Goal: Transaction & Acquisition: Purchase product/service

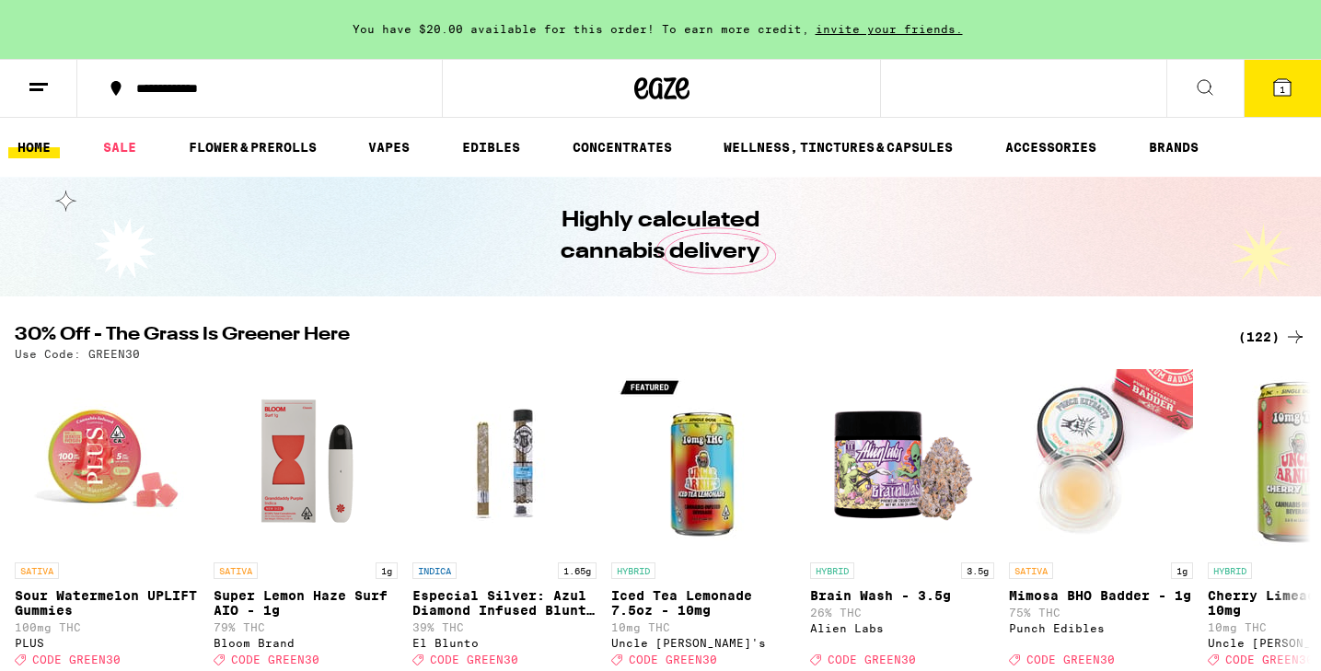
click at [1275, 328] on div "(122)" at bounding box center [1272, 337] width 68 height 22
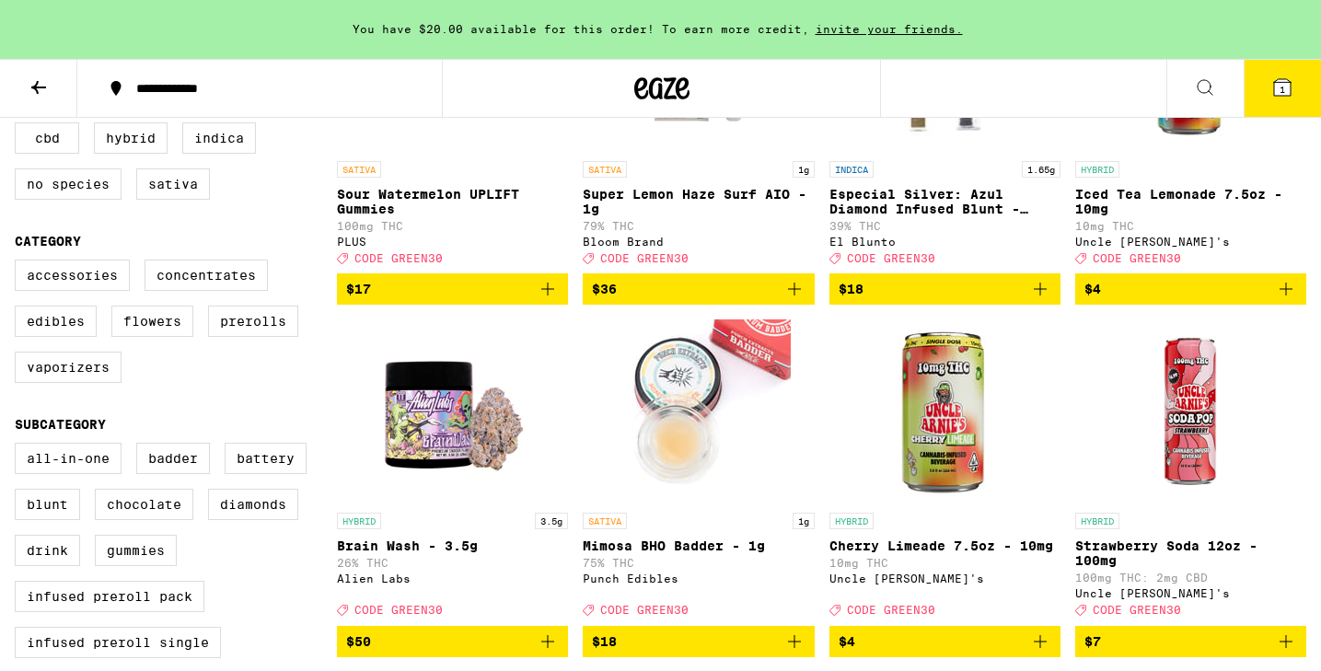
scroll to position [327, 0]
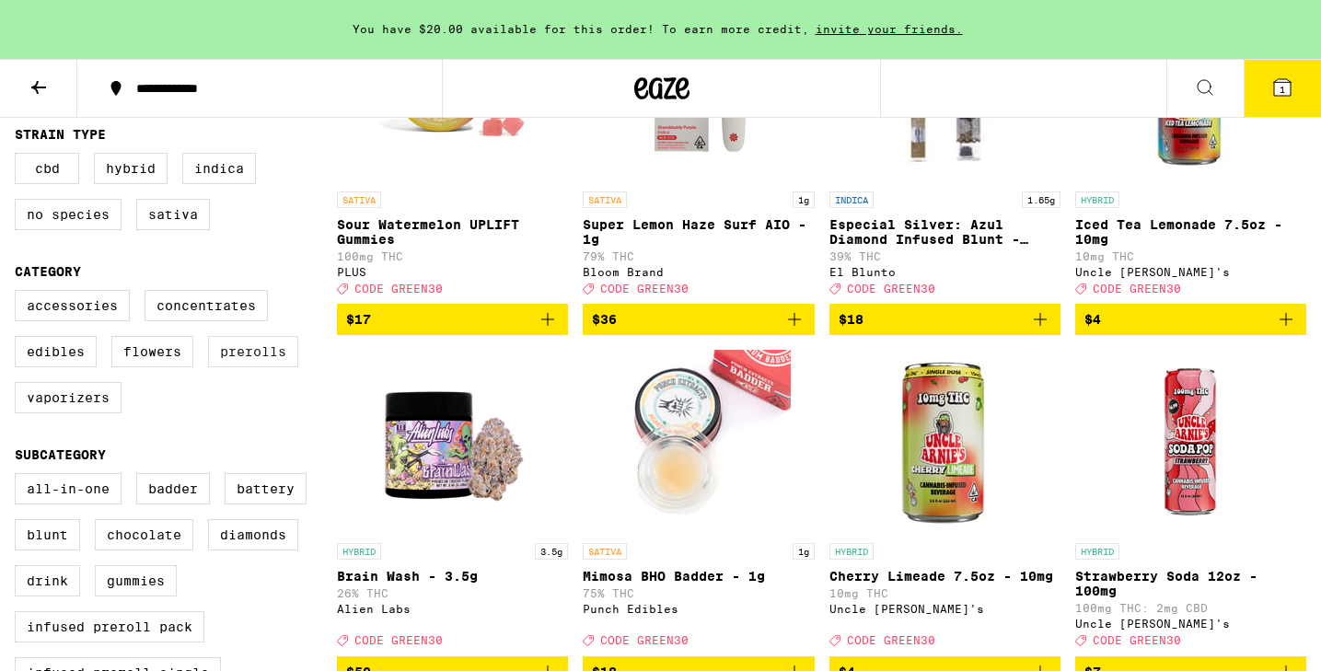
click at [234, 367] on label "Prerolls" at bounding box center [253, 351] width 90 height 31
click at [19, 294] on input "Prerolls" at bounding box center [18, 293] width 1 height 1
checkbox input "true"
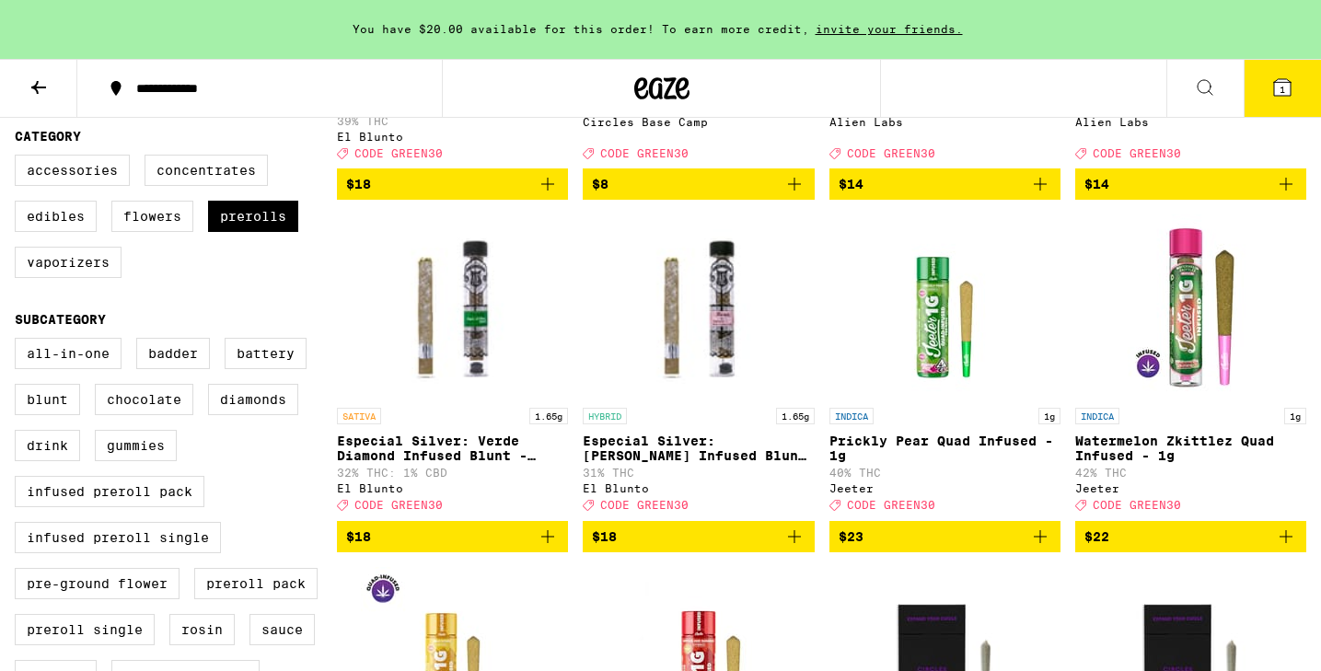
scroll to position [370, 0]
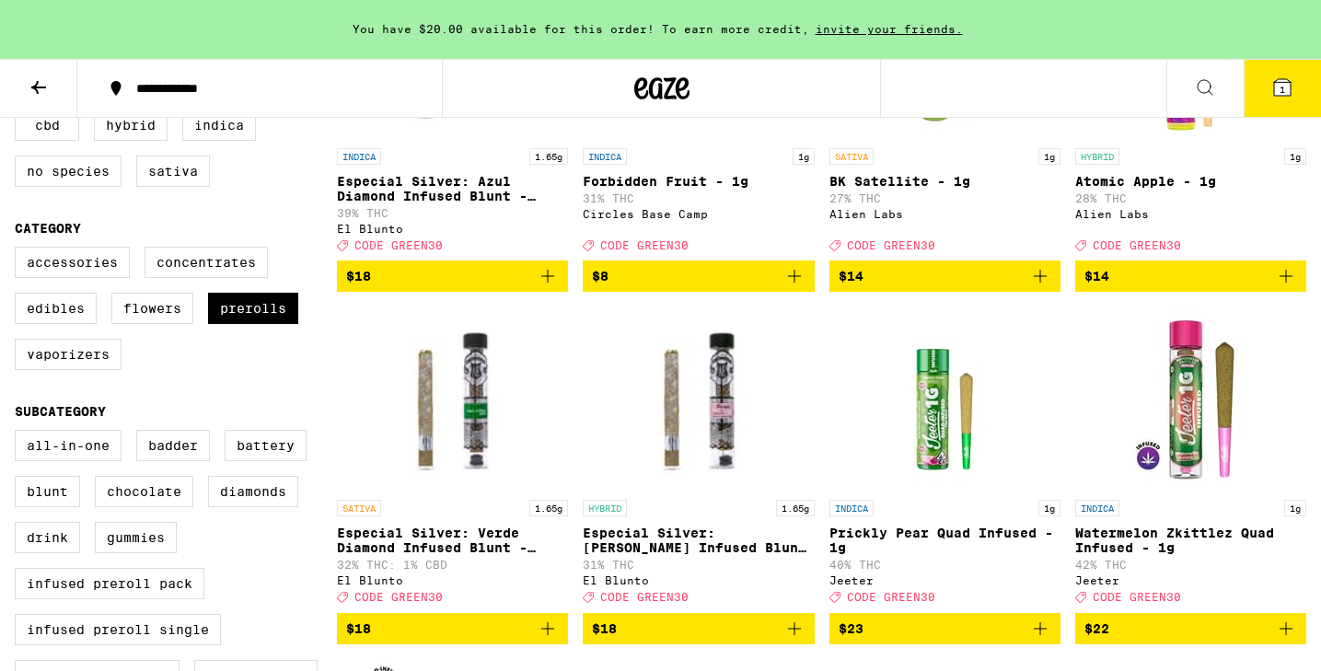
click at [1271, 81] on icon at bounding box center [1282, 87] width 22 height 22
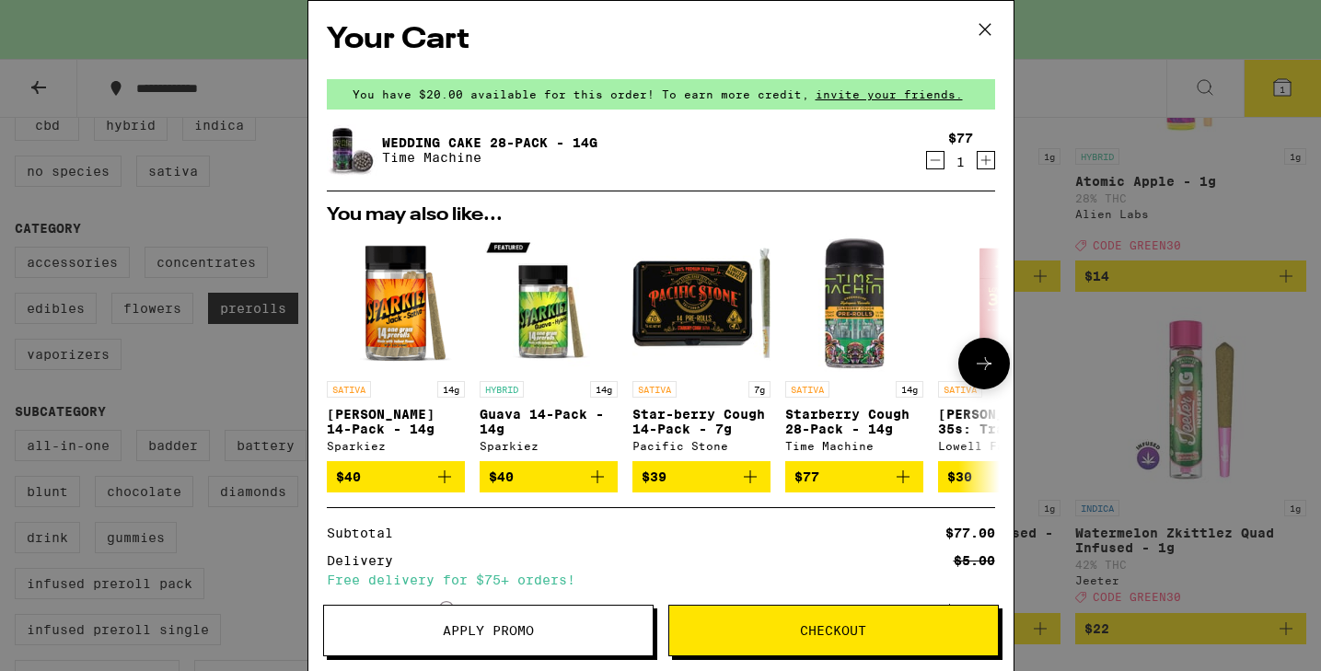
scroll to position [184, 0]
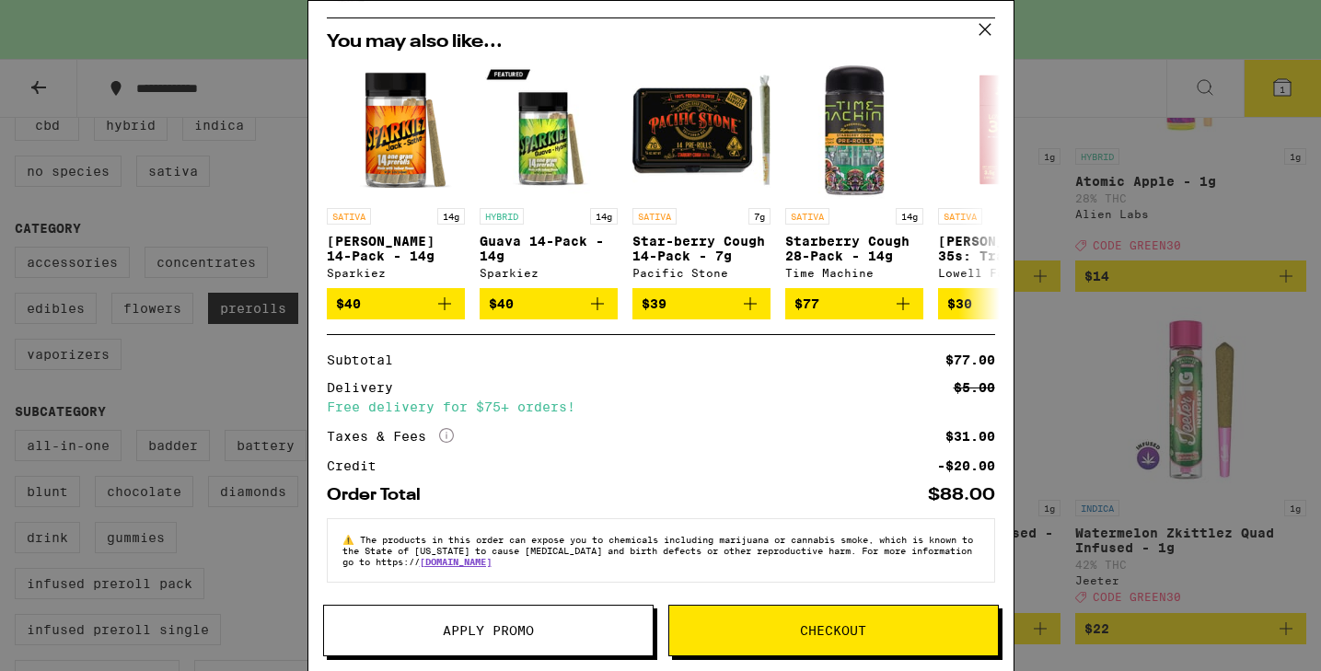
click at [525, 624] on span "Apply Promo" at bounding box center [488, 630] width 91 height 13
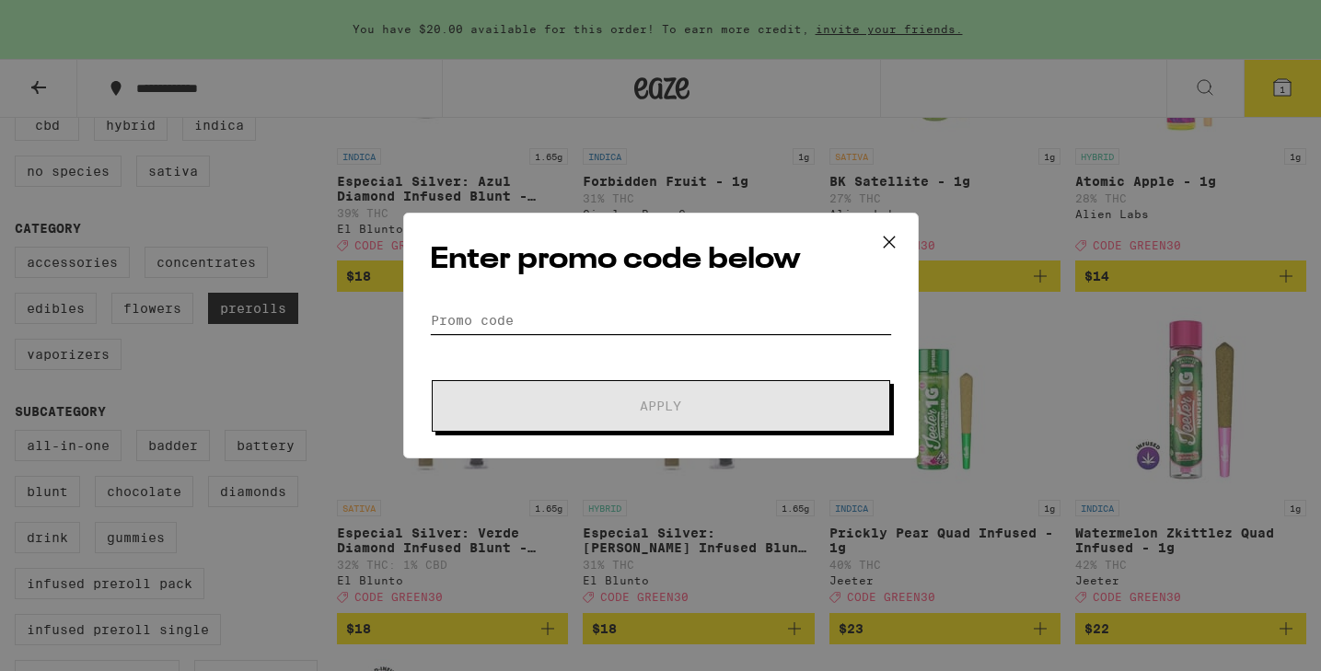
click at [461, 317] on input "Promo Code" at bounding box center [661, 320] width 462 height 28
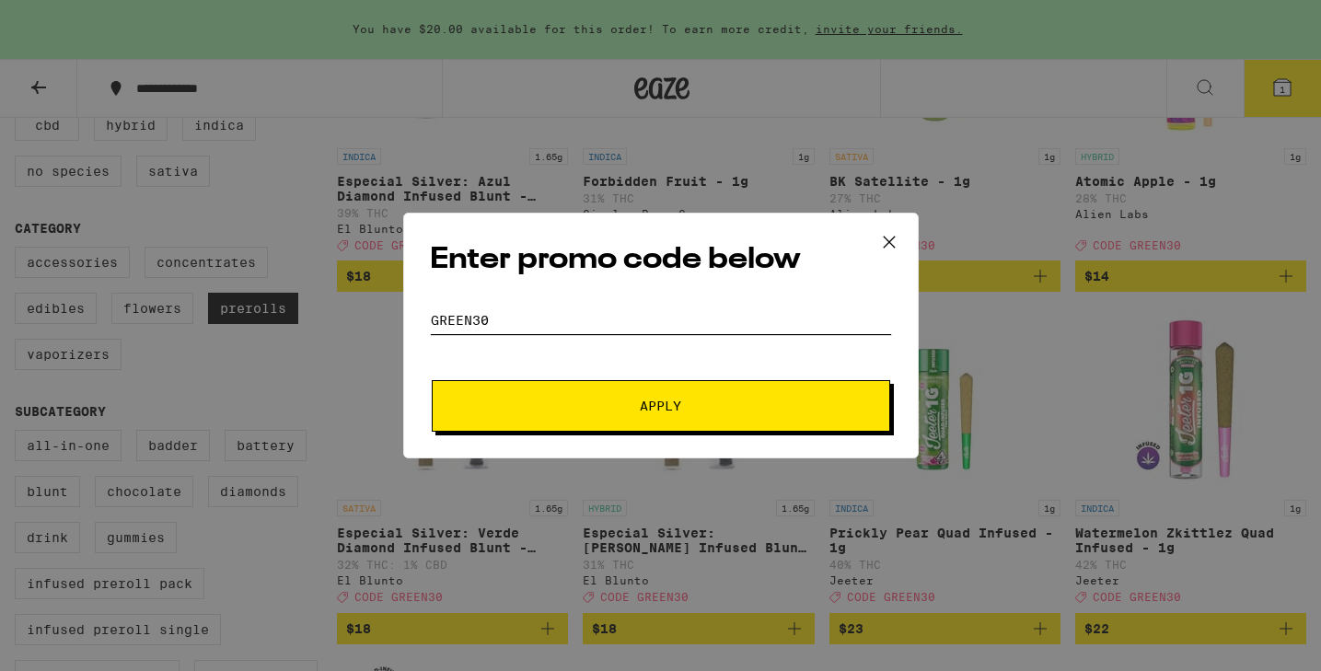
type input "GREEN30"
click at [432, 380] on button "Apply" at bounding box center [661, 406] width 458 height 52
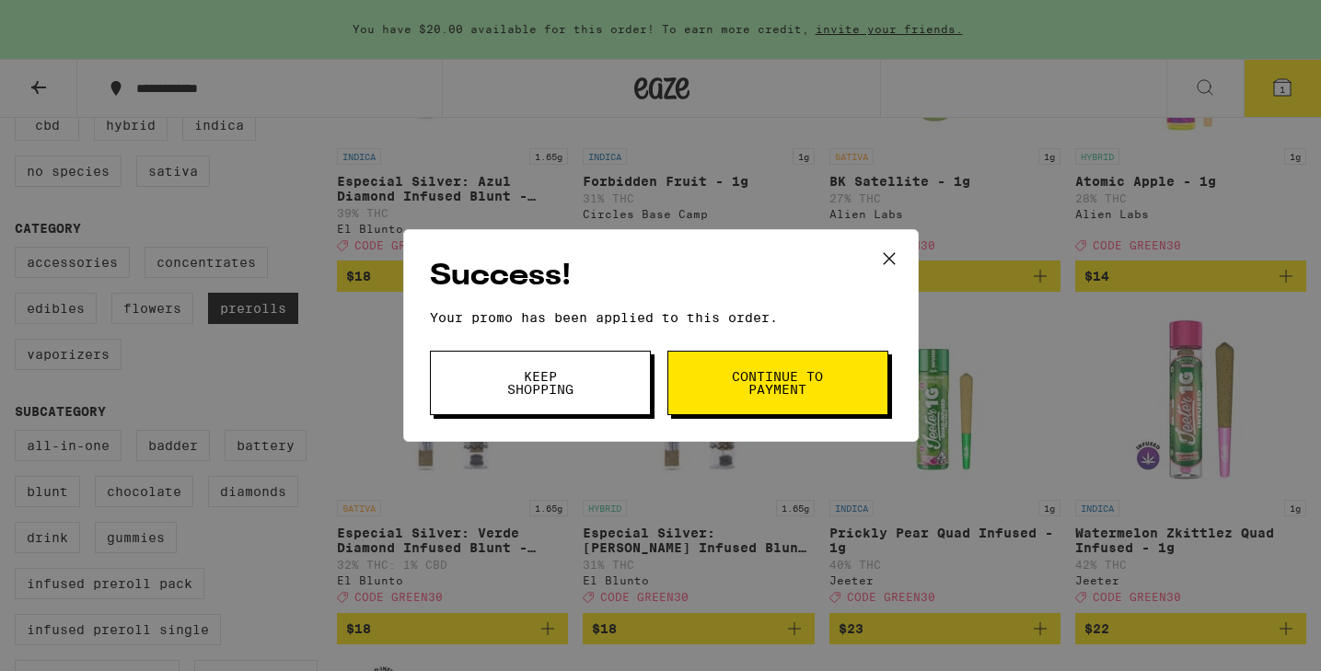
click at [600, 390] on button "Keep Shopping" at bounding box center [540, 383] width 221 height 64
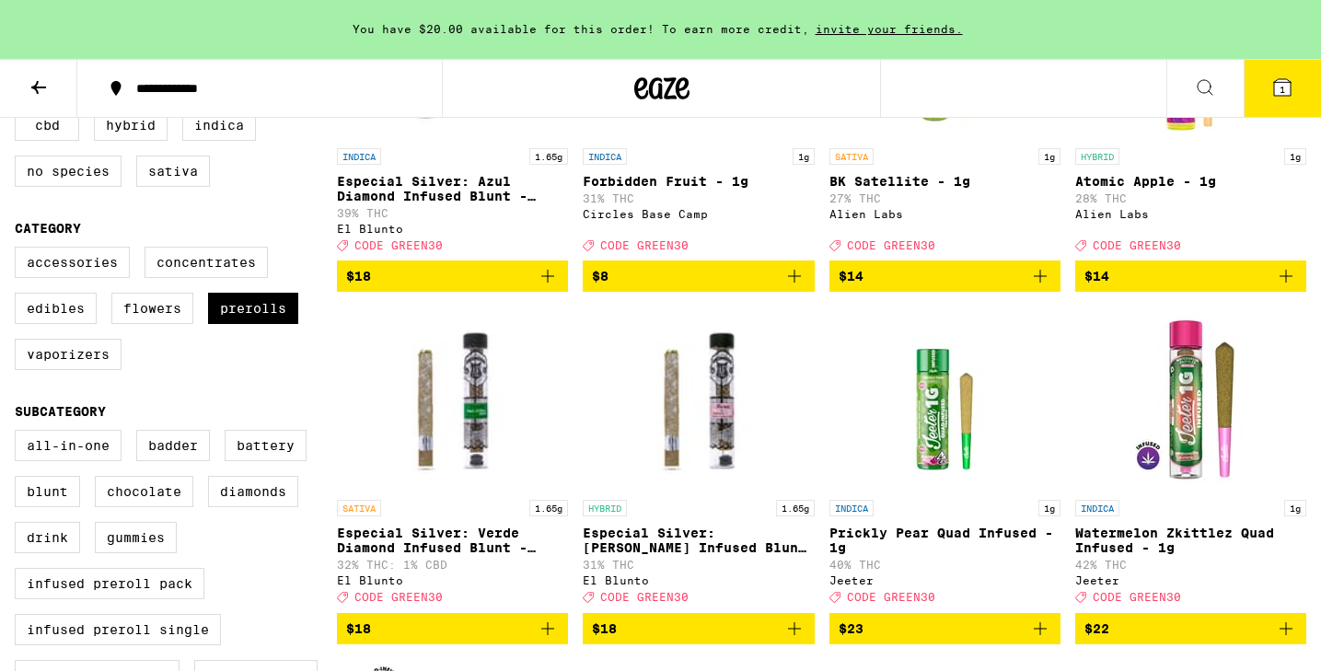
click at [1274, 92] on icon at bounding box center [1282, 87] width 17 height 17
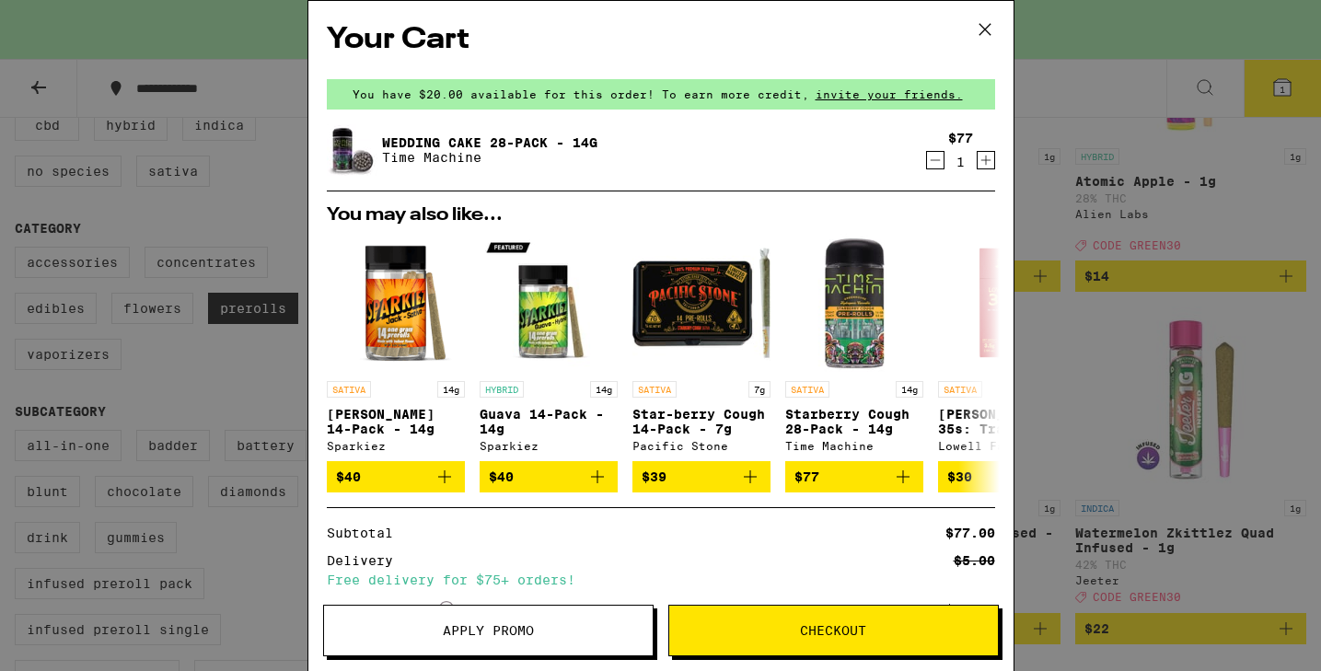
click at [980, 30] on icon at bounding box center [985, 30] width 28 height 28
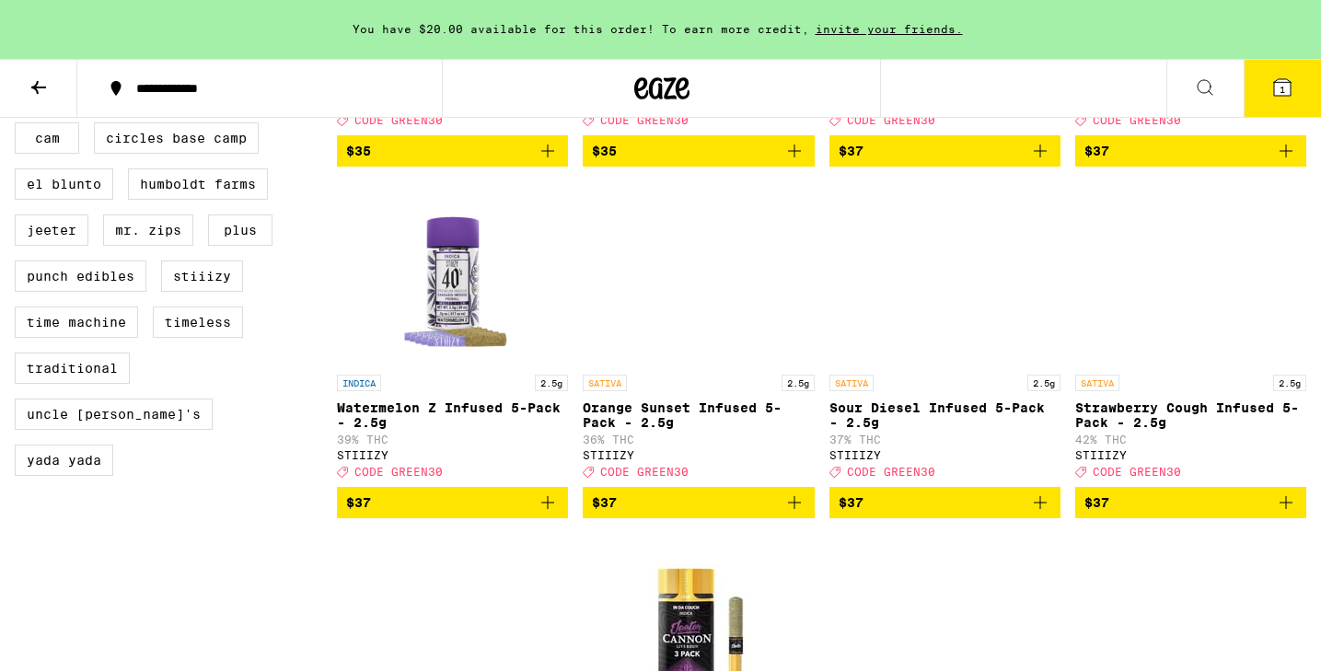
scroll to position [1547, 0]
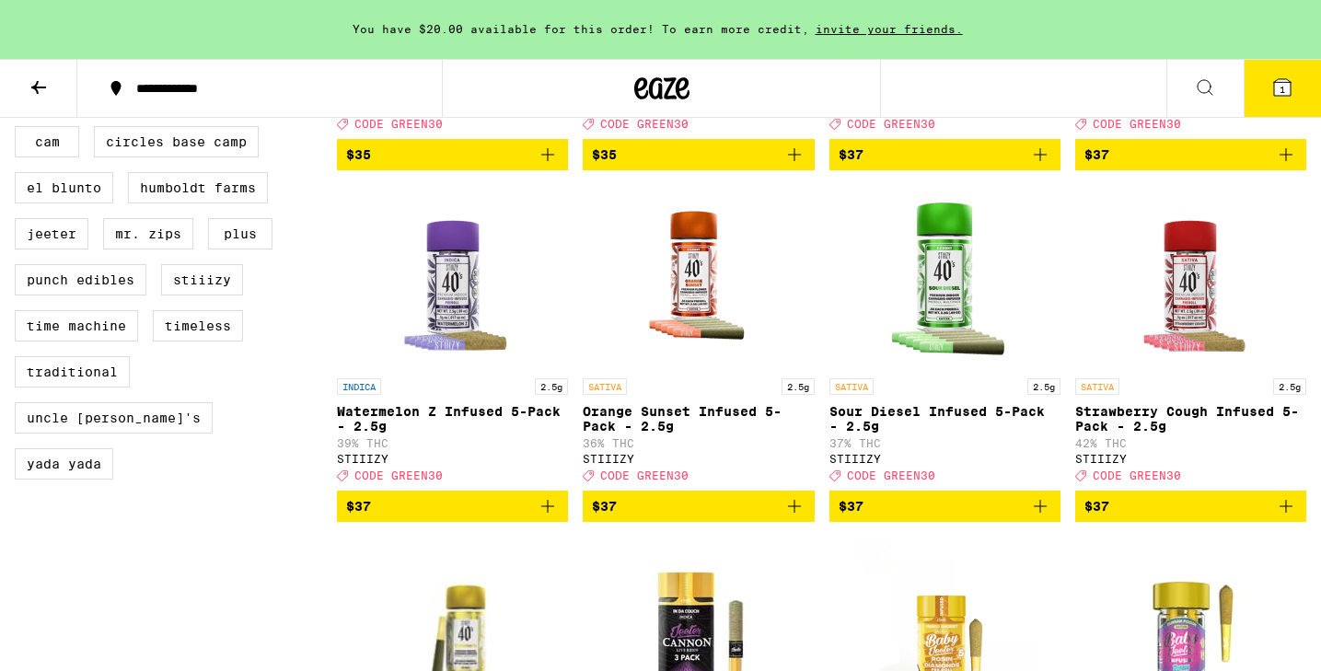
click at [1299, 93] on button "1" at bounding box center [1281, 88] width 77 height 57
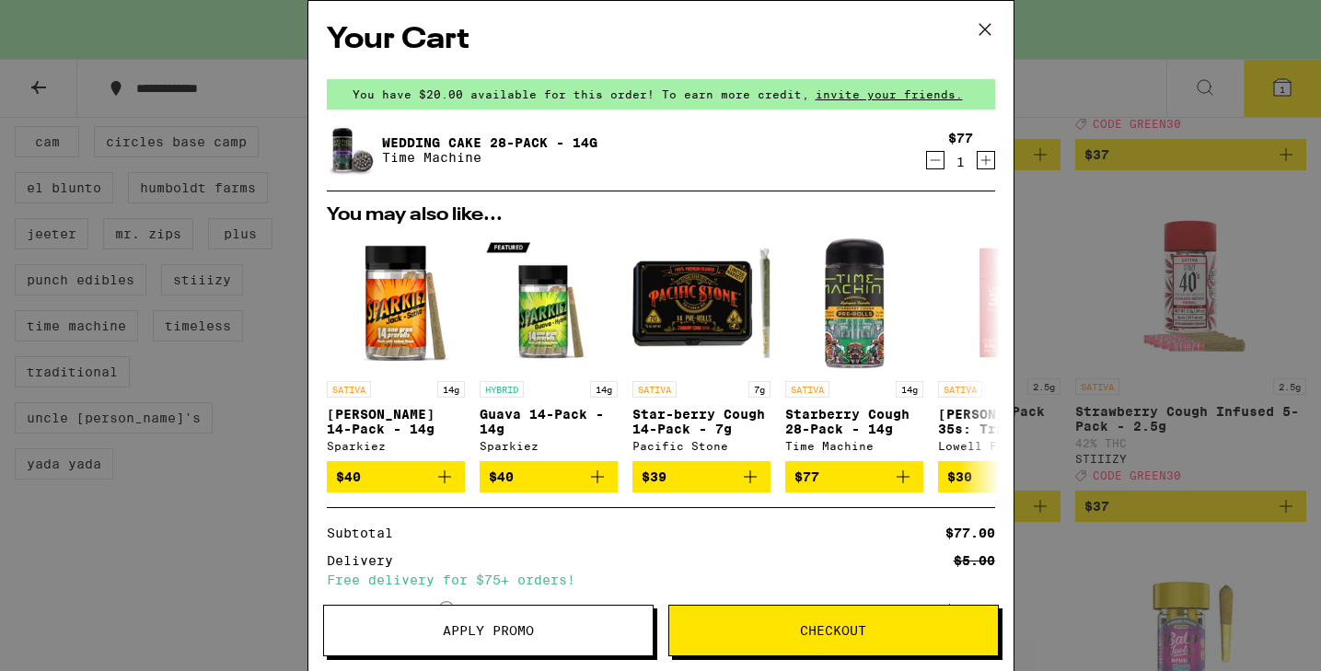
click at [990, 29] on icon at bounding box center [985, 30] width 28 height 28
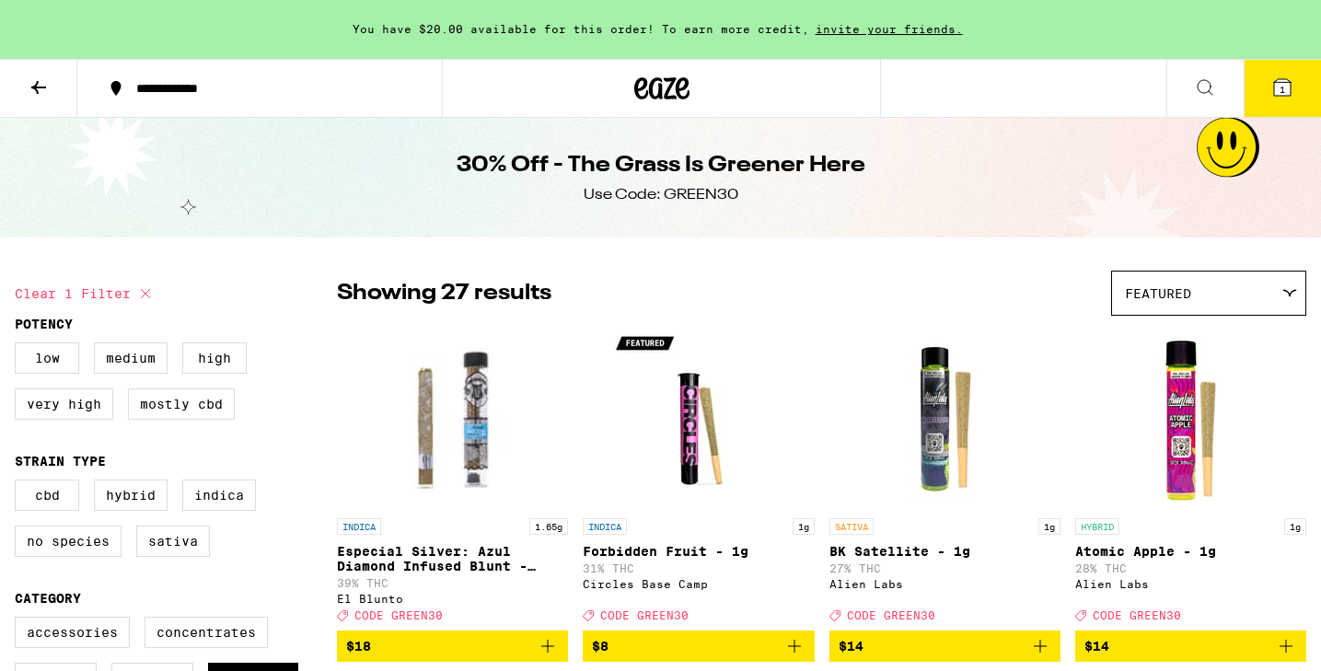
click at [1273, 76] on icon at bounding box center [1282, 87] width 22 height 22
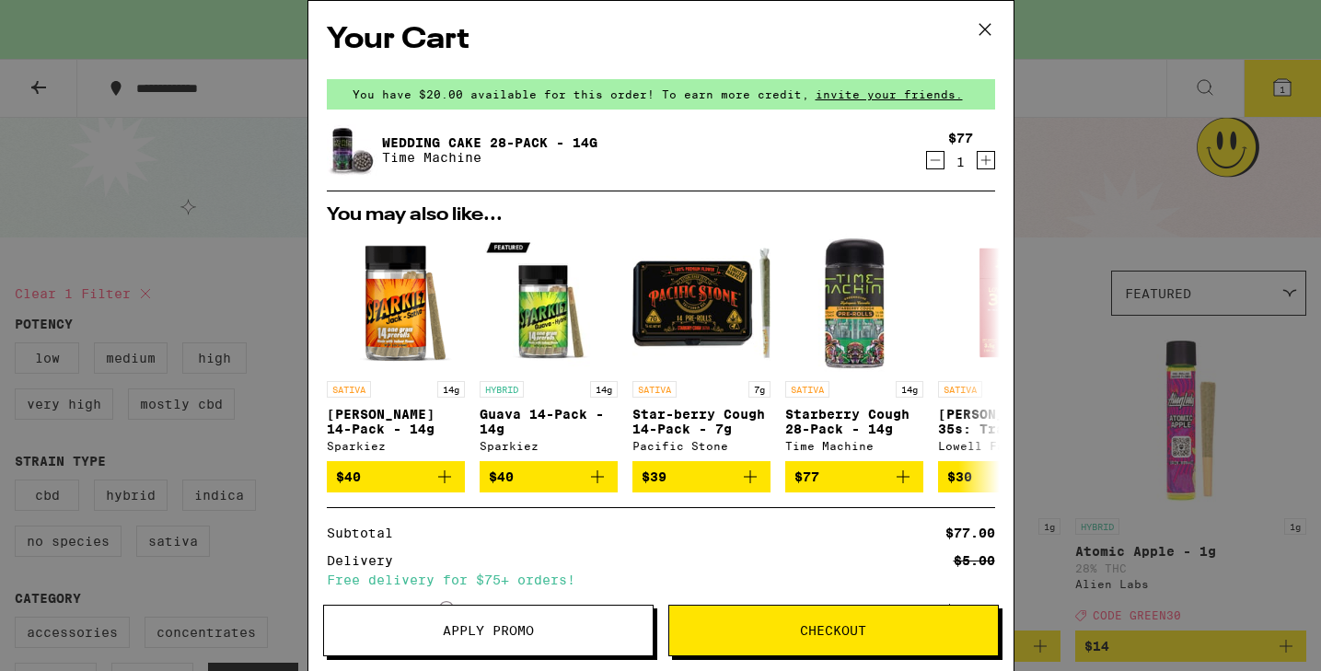
click at [719, 614] on button "Checkout" at bounding box center [833, 631] width 330 height 52
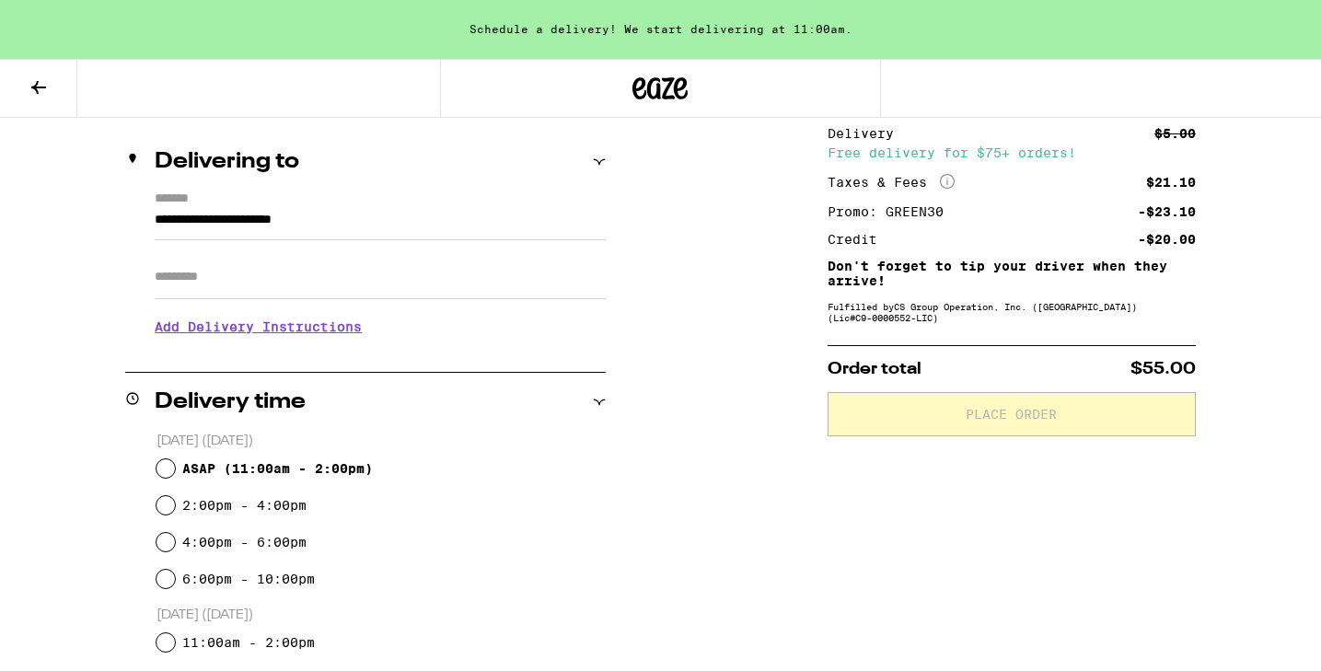
scroll to position [304, 0]
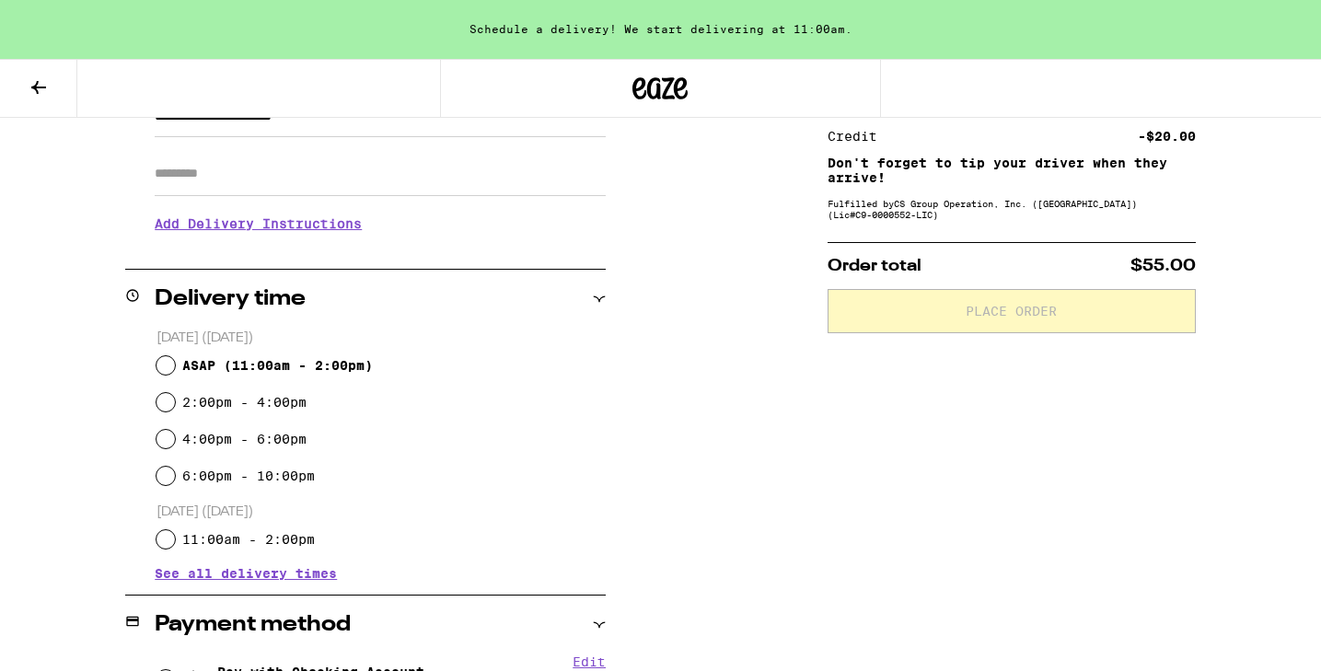
click at [179, 571] on span "See all delivery times" at bounding box center [246, 573] width 182 height 13
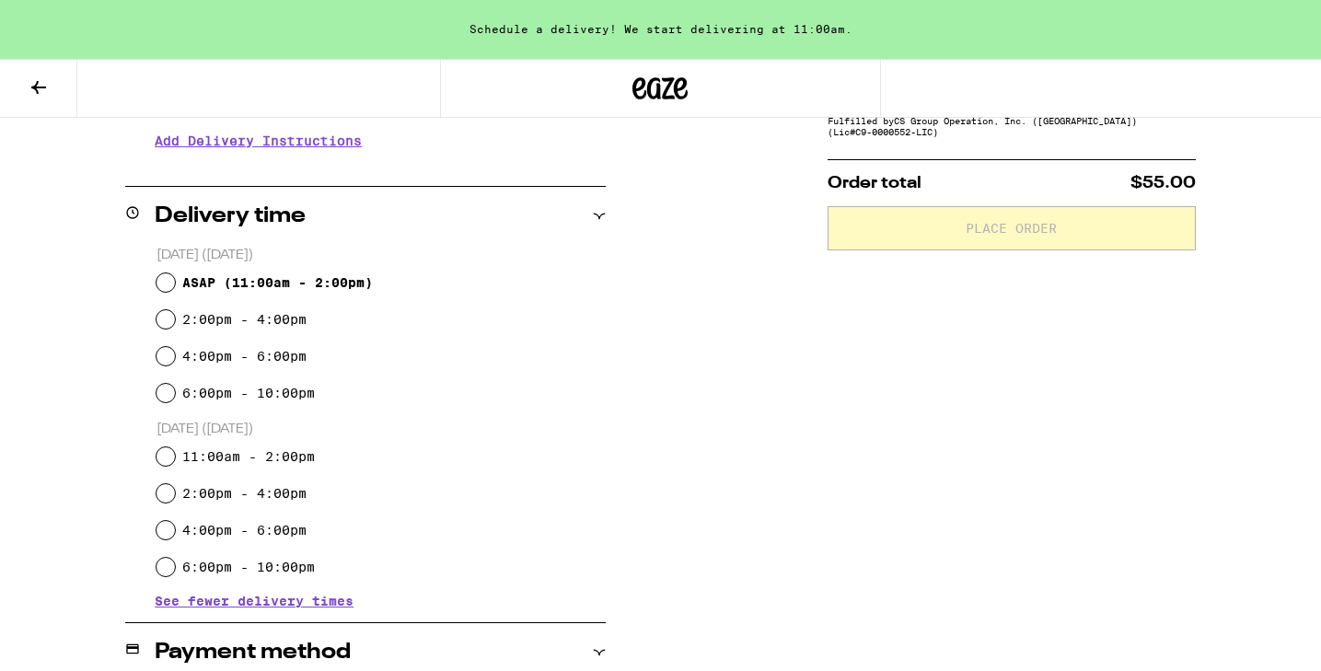
scroll to position [375, 0]
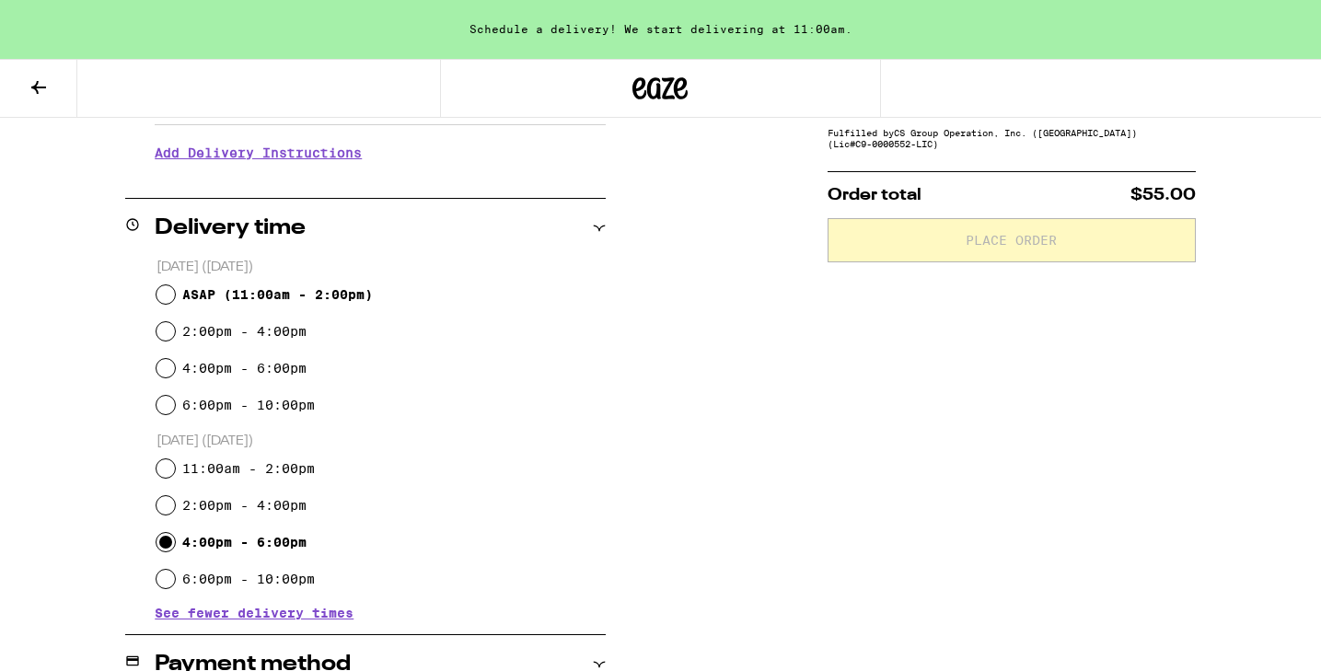
click at [163, 547] on input "4:00pm - 6:00pm" at bounding box center [165, 542] width 18 height 18
radio input "true"
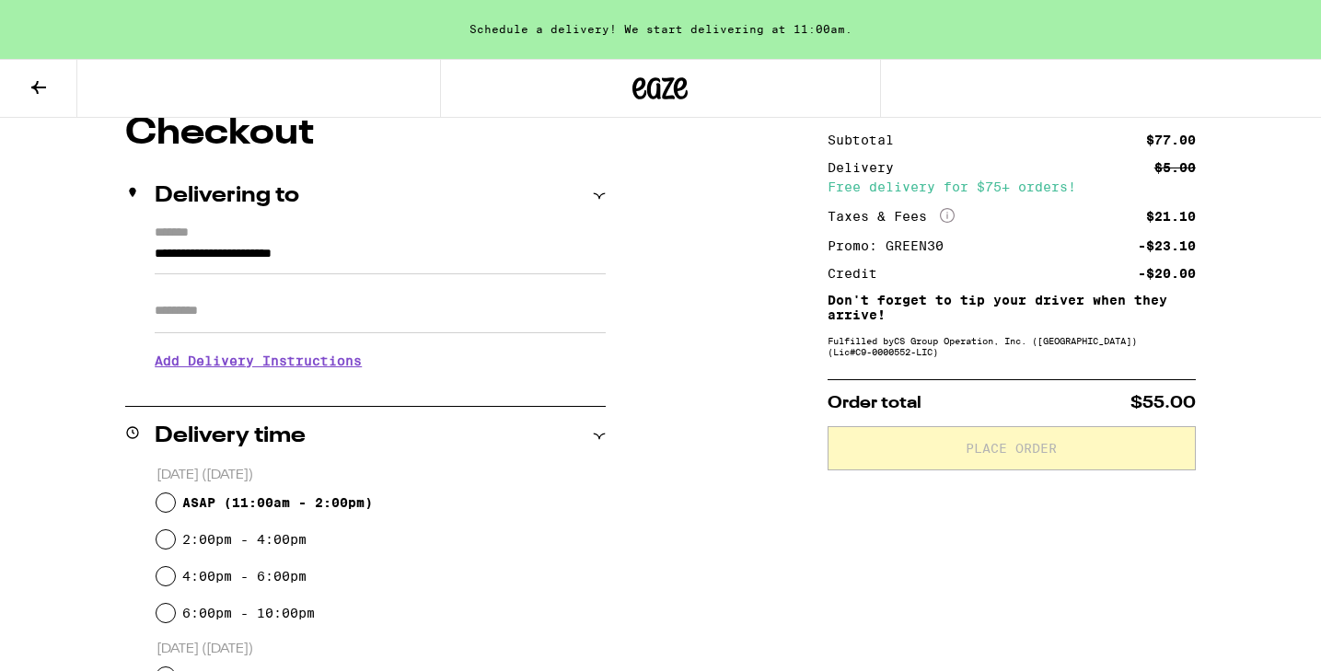
scroll to position [229, 0]
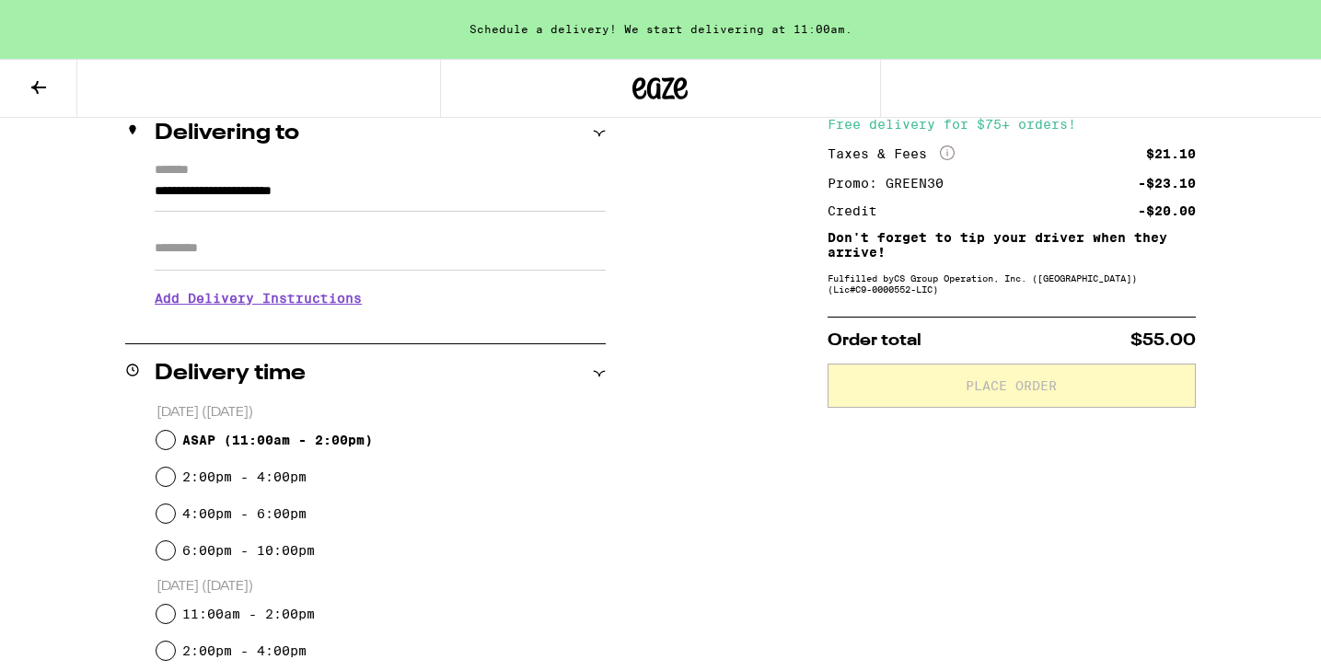
drag, startPoint x: 372, startPoint y: 189, endPoint x: 17, endPoint y: 175, distance: 355.5
click at [17, 175] on div "**********" at bounding box center [660, 586] width 1321 height 1069
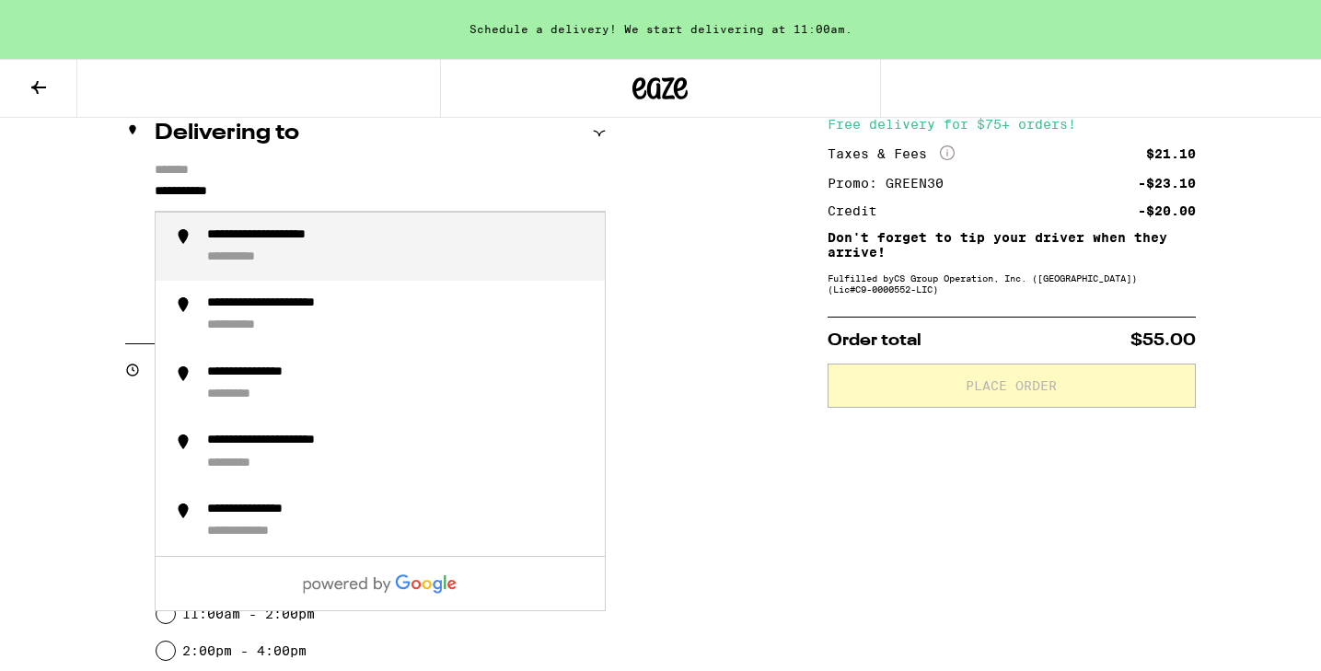
click at [246, 251] on div "**********" at bounding box center [398, 247] width 383 height 40
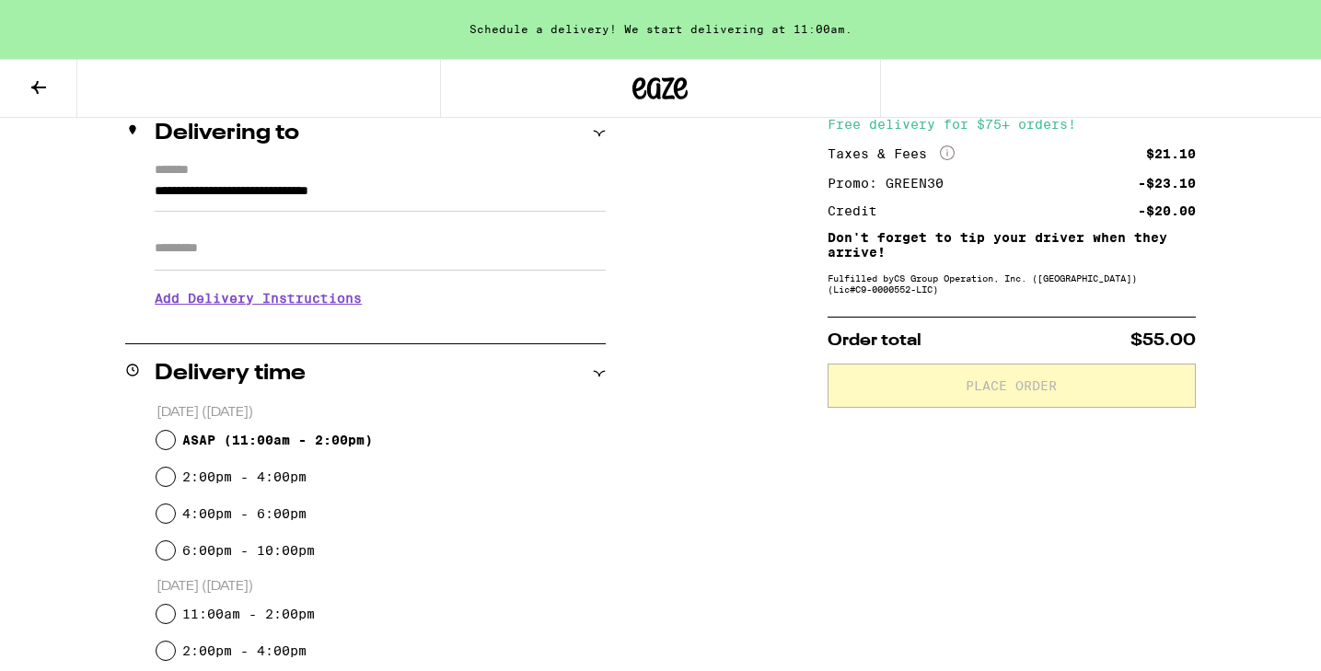
type input "**********"
click at [166, 260] on input "Apt/Suite" at bounding box center [380, 248] width 451 height 44
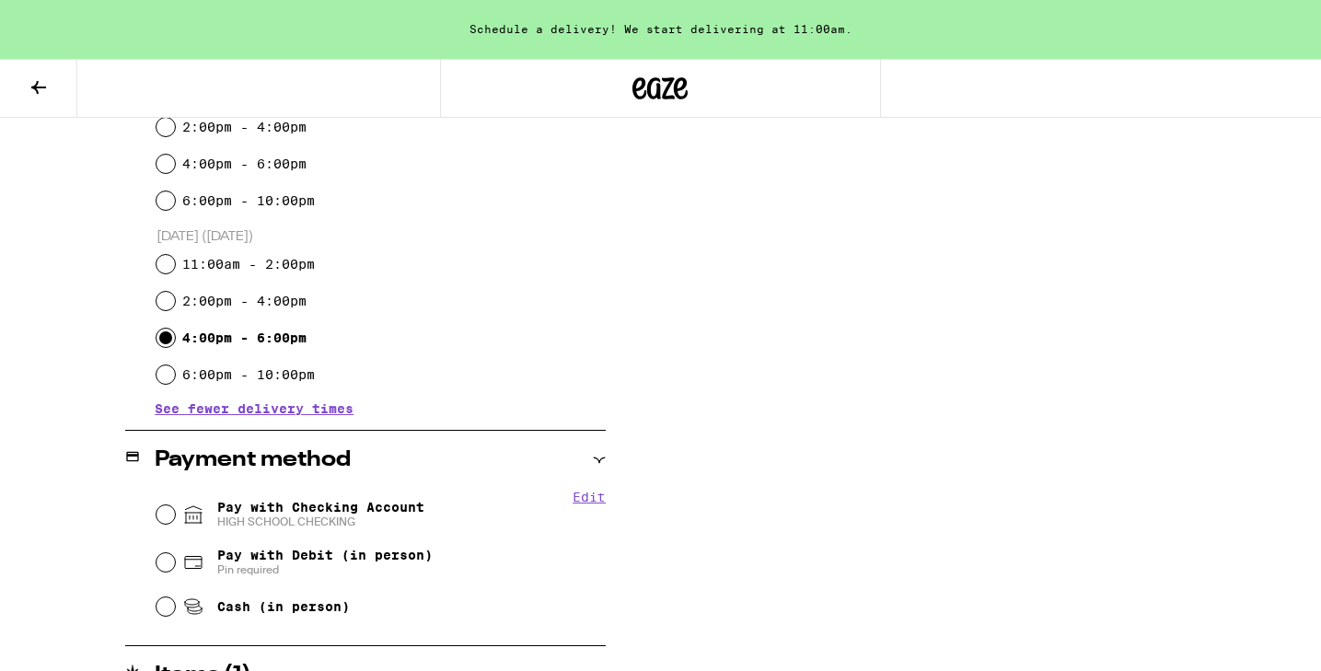
scroll to position [585, 0]
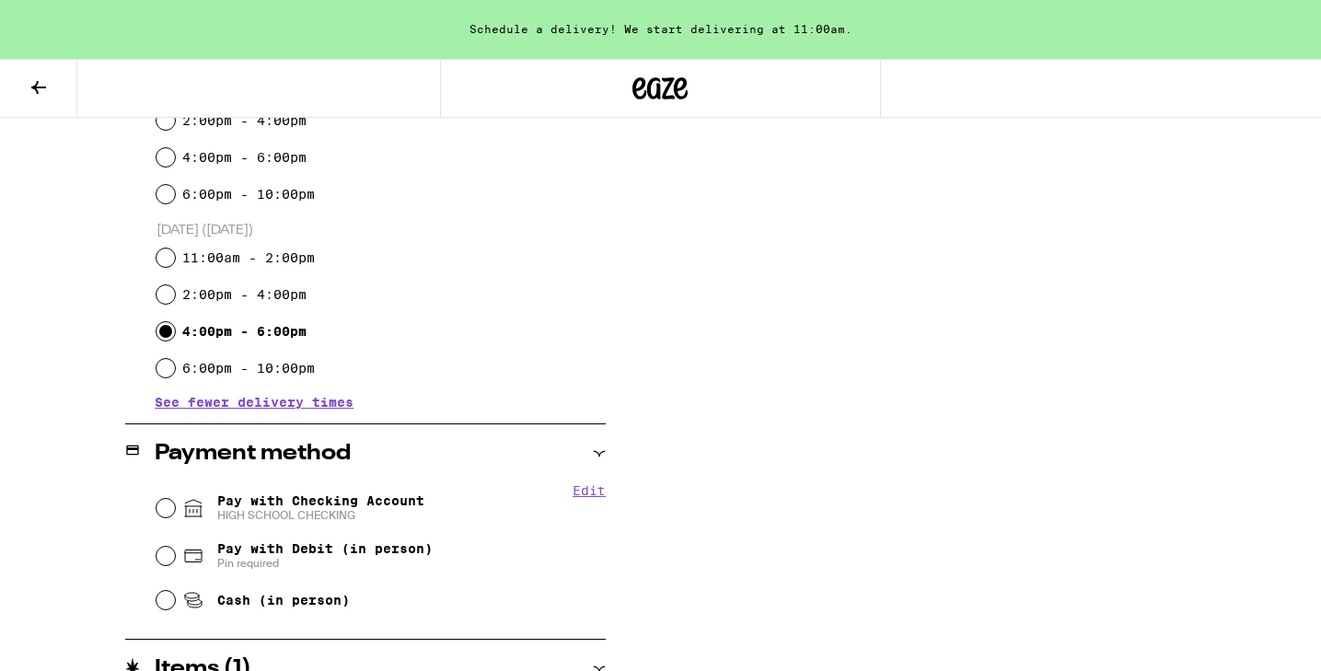
click at [155, 514] on fieldset "Edit Pay with Checking Account HIGH SCHOOL CHECKING Pay with Debit (in person) …" at bounding box center [380, 551] width 451 height 137
click at [168, 514] on input "Pay with Checking Account HIGH SCHOOL CHECKING" at bounding box center [165, 508] width 18 height 18
radio input "true"
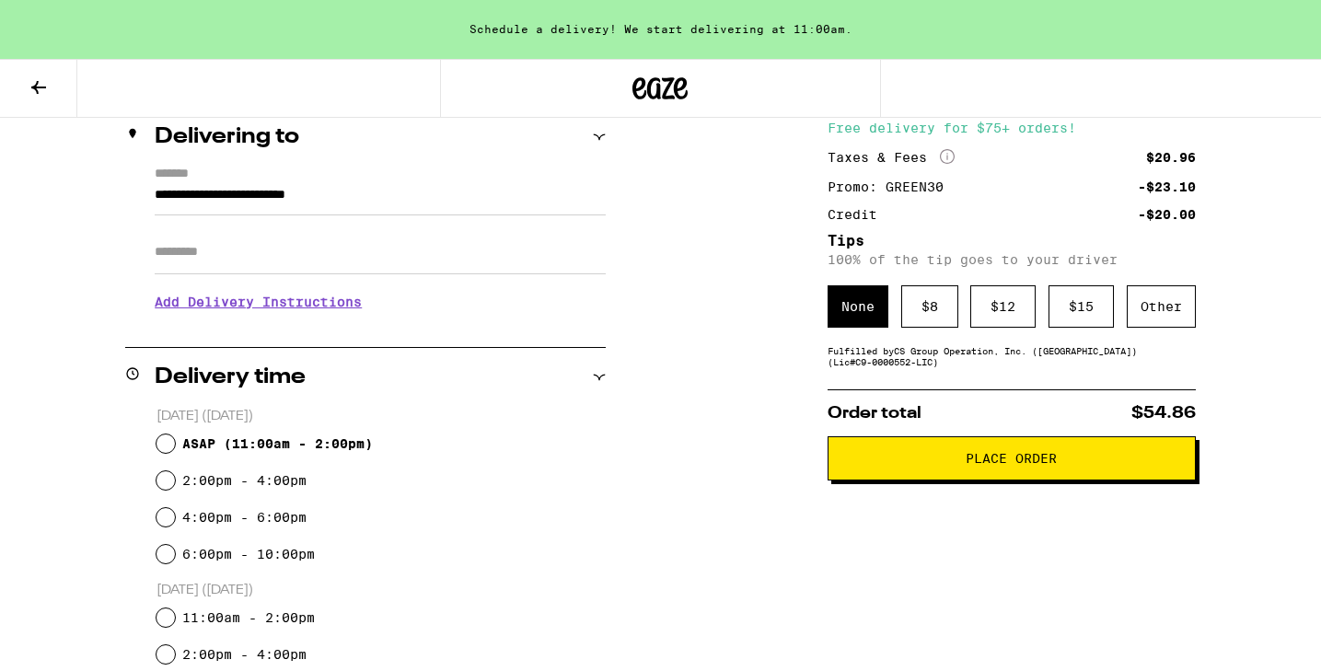
scroll to position [226, 0]
click at [898, 462] on span "Place Order" at bounding box center [1011, 457] width 337 height 13
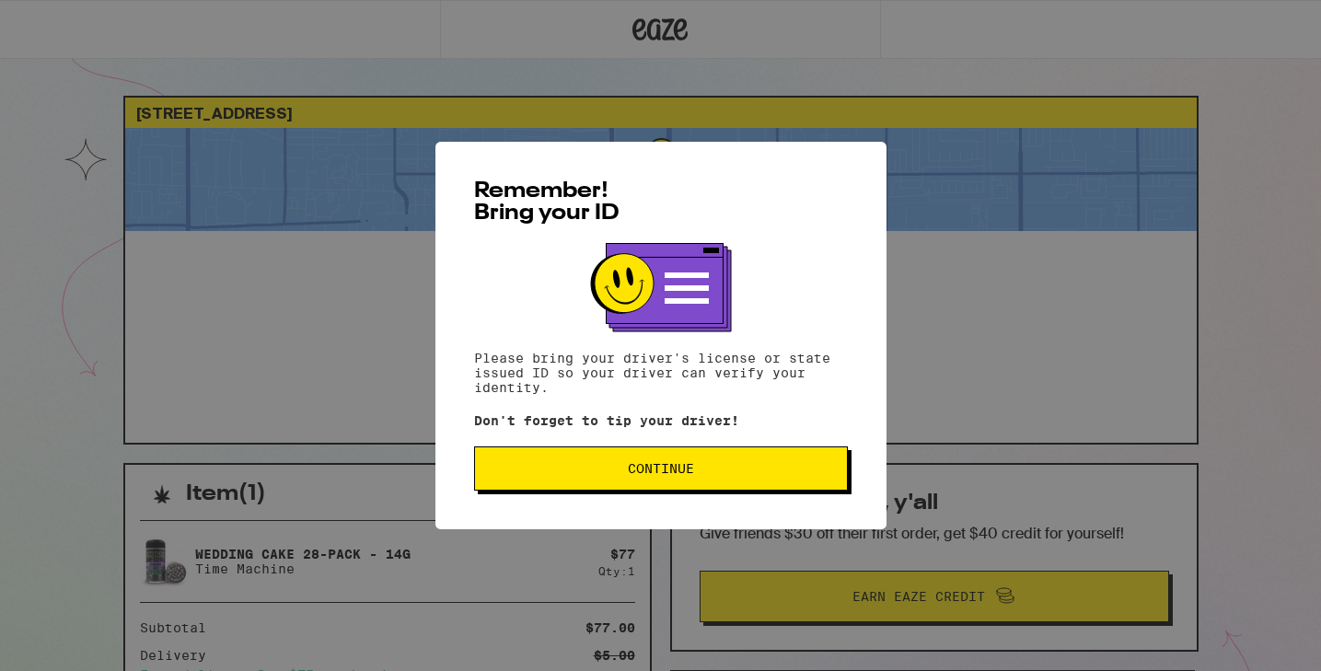
click at [690, 475] on span "Continue" at bounding box center [661, 468] width 66 height 13
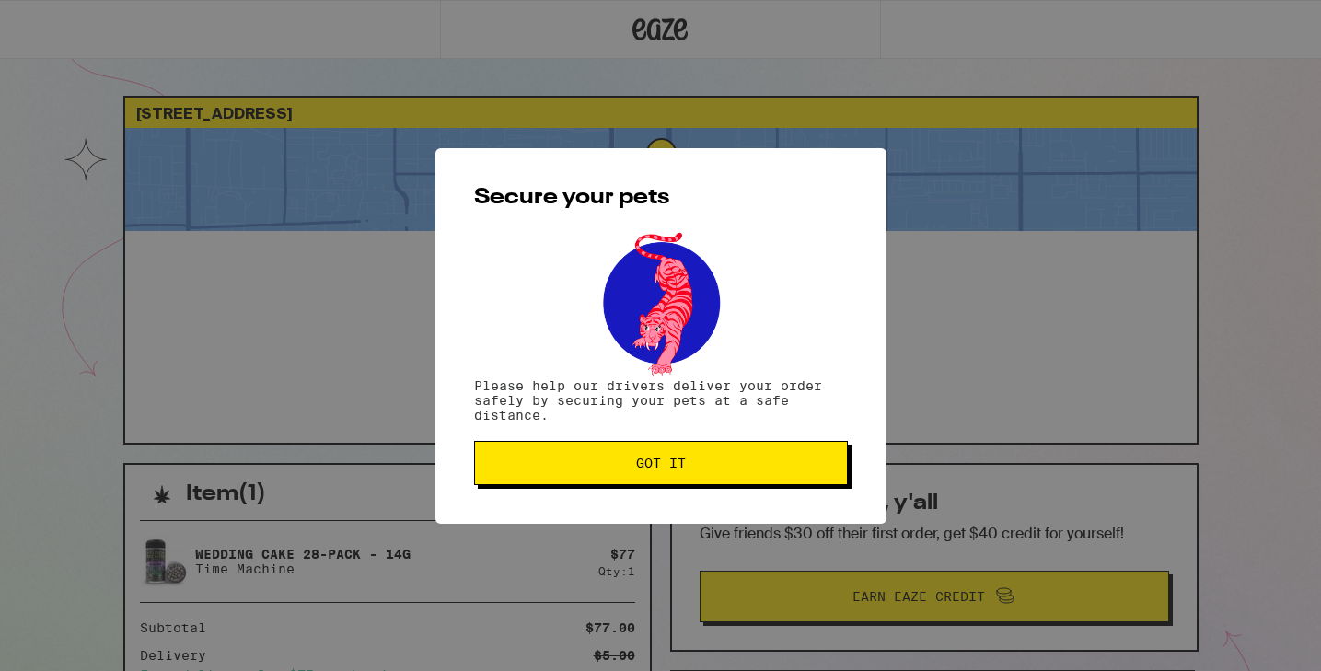
click at [690, 476] on button "Got it" at bounding box center [661, 463] width 374 height 44
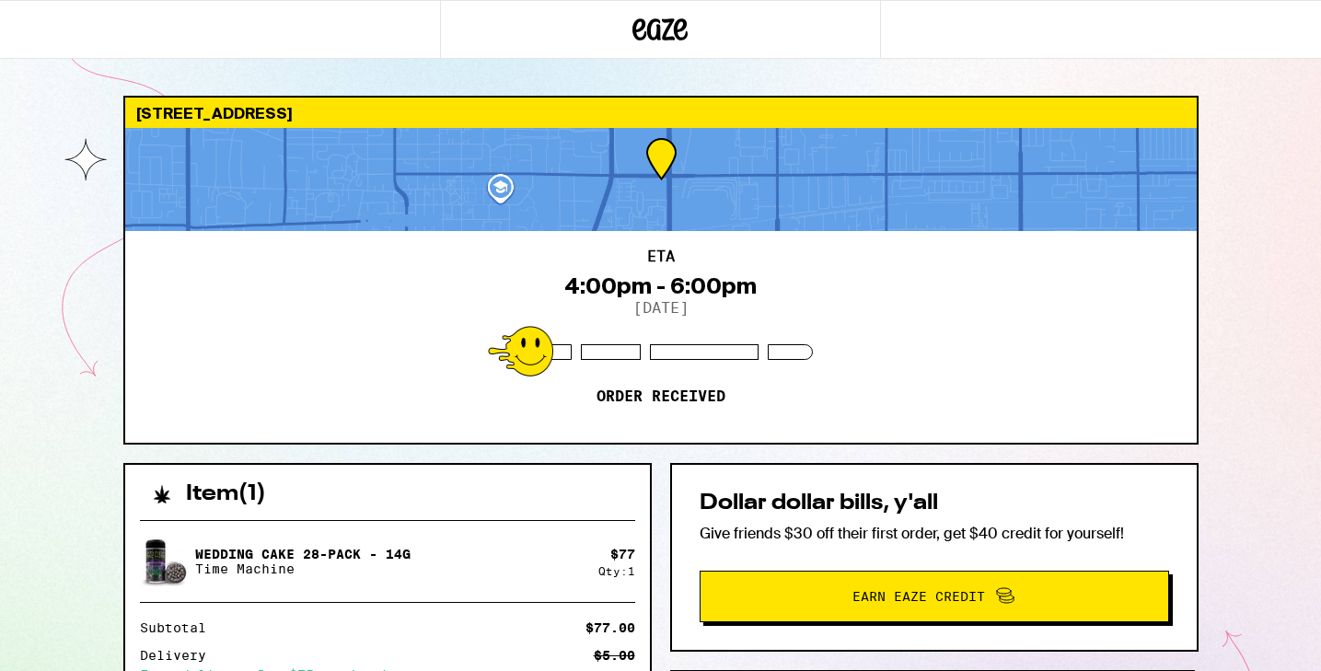
scroll to position [337, 0]
